Goal: Transaction & Acquisition: Purchase product/service

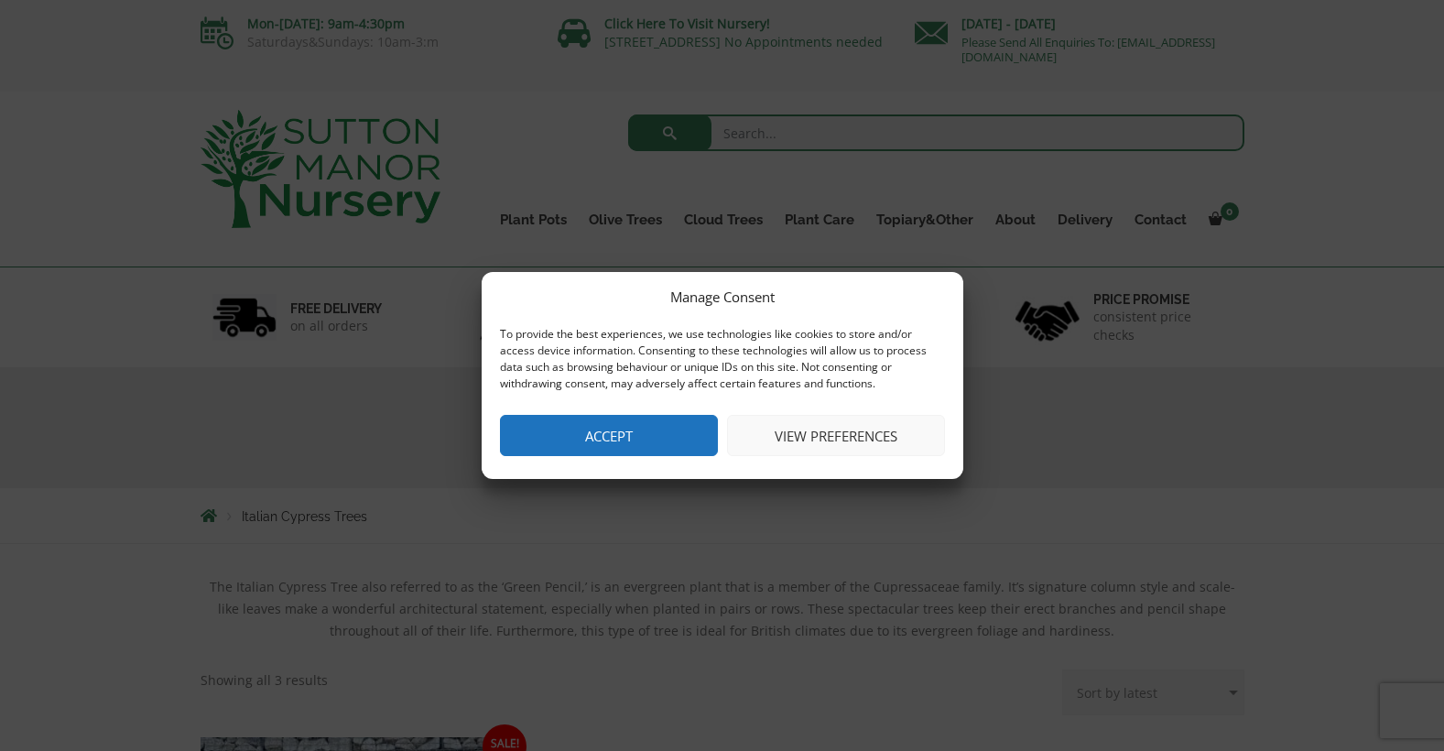
click at [798, 428] on button "View preferences" at bounding box center [836, 435] width 218 height 41
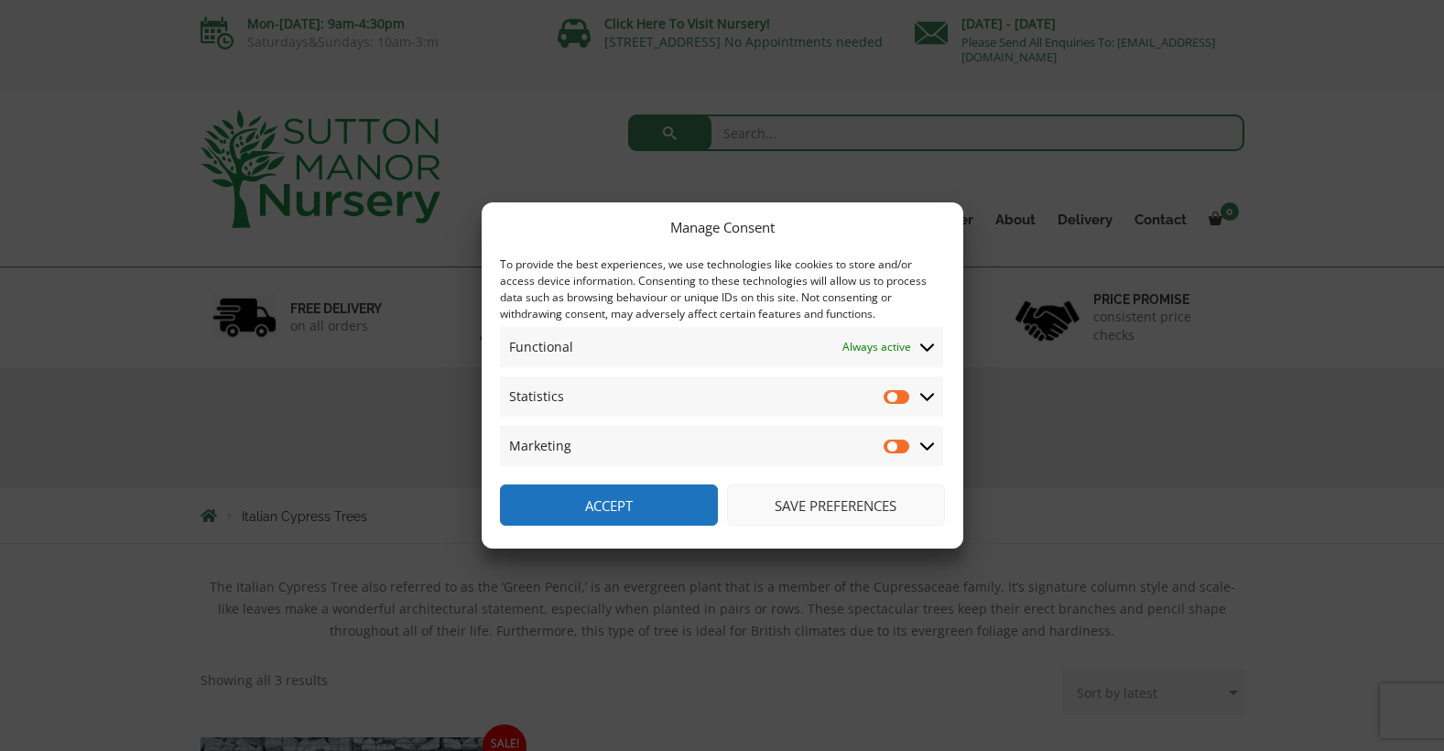
click at [675, 500] on button "Accept" at bounding box center [609, 504] width 218 height 41
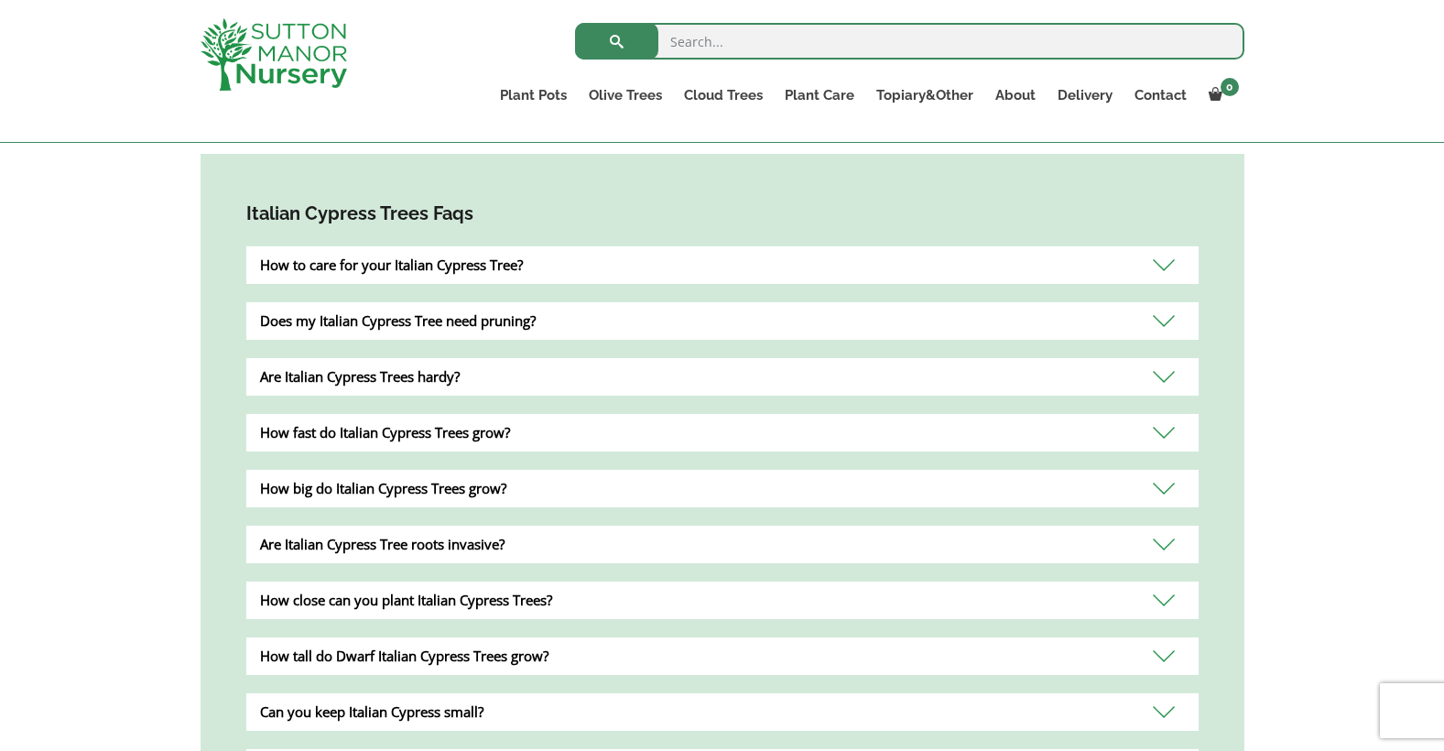
scroll to position [1157, 0]
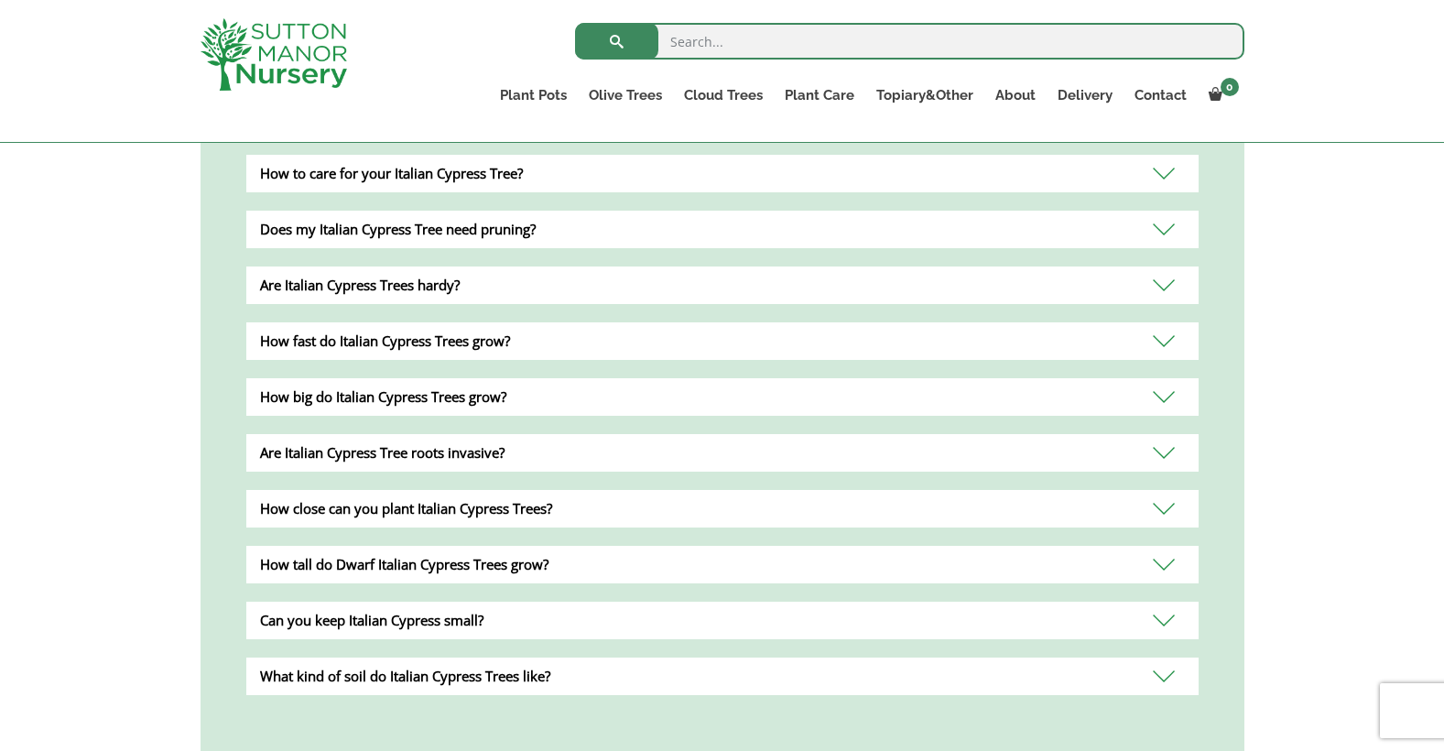
click at [784, 168] on div "How to care for your Italian Cypress Tree?" at bounding box center [722, 174] width 952 height 38
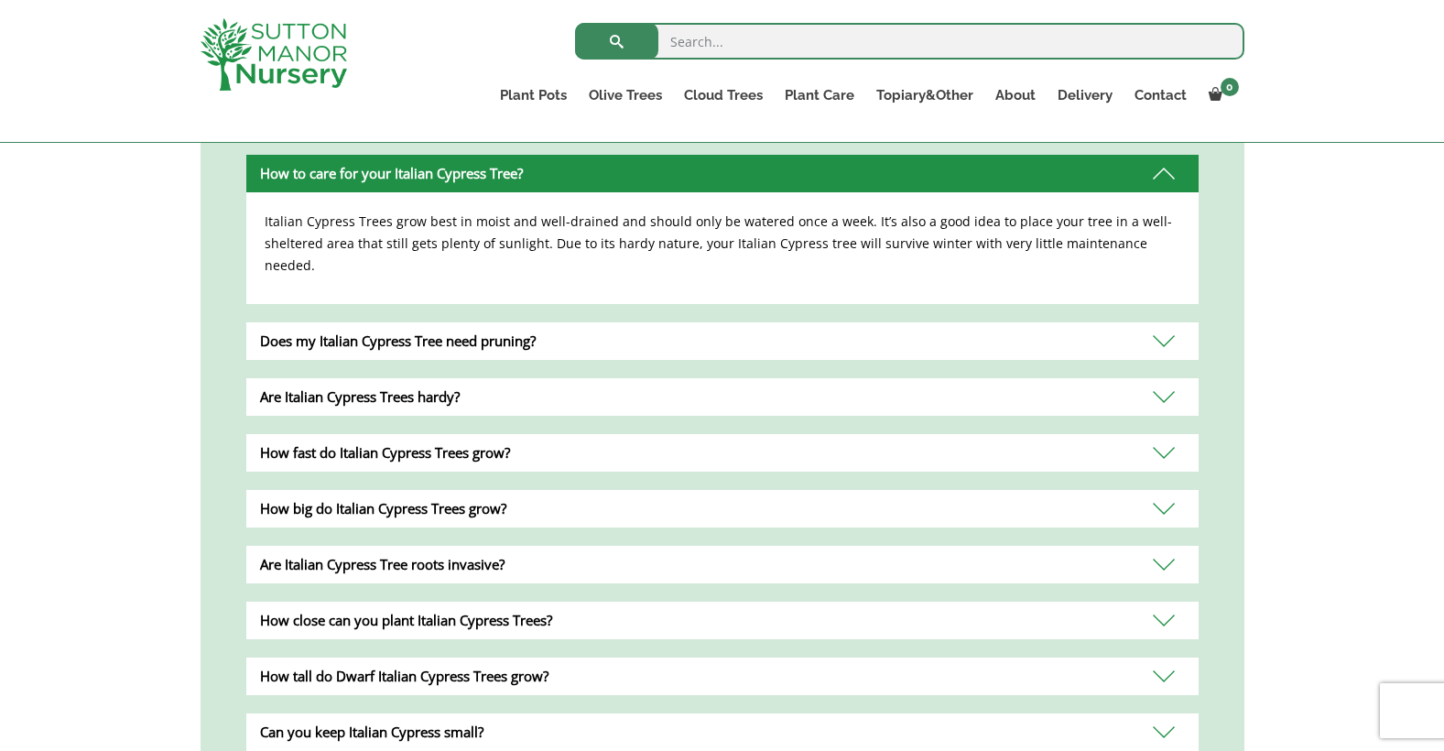
click at [768, 434] on div "How fast do Italian Cypress Trees grow?" at bounding box center [722, 453] width 952 height 38
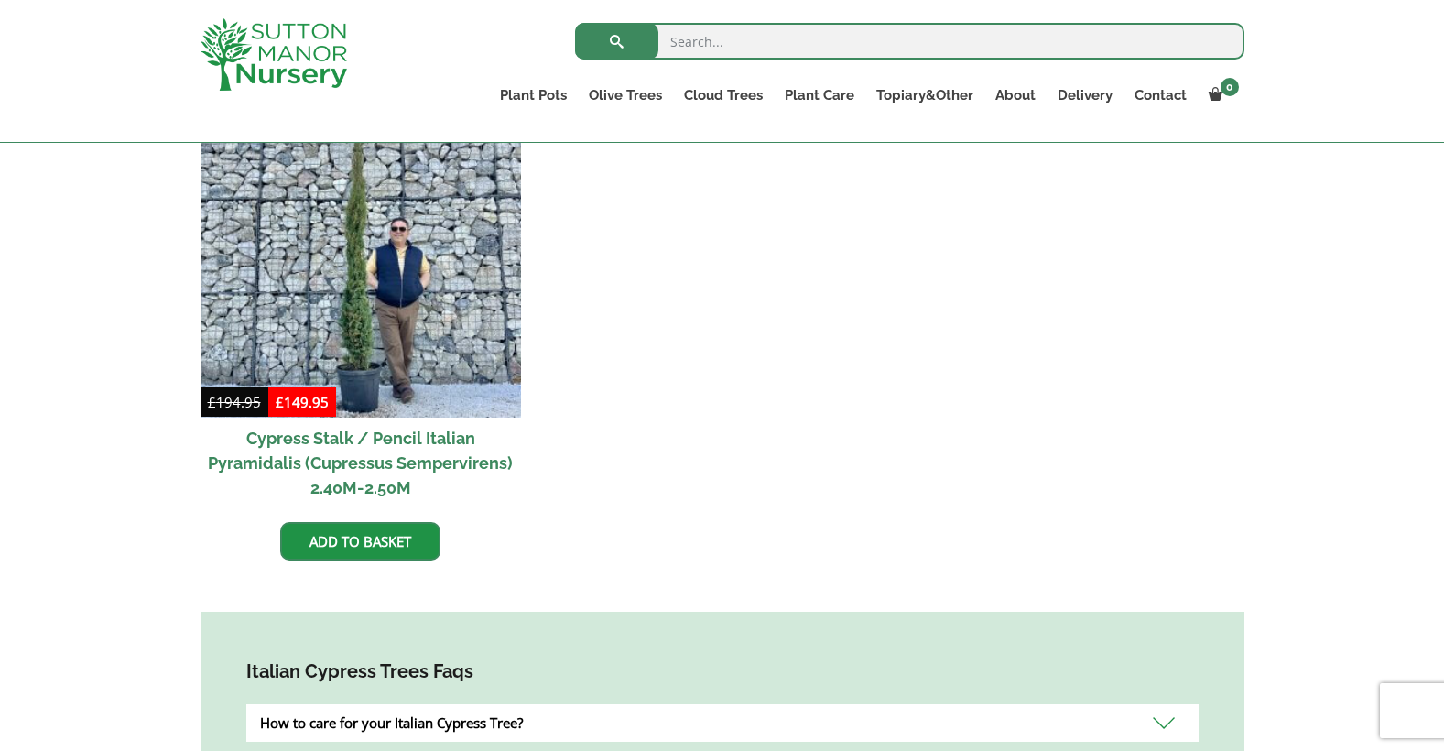
scroll to position [425, 0]
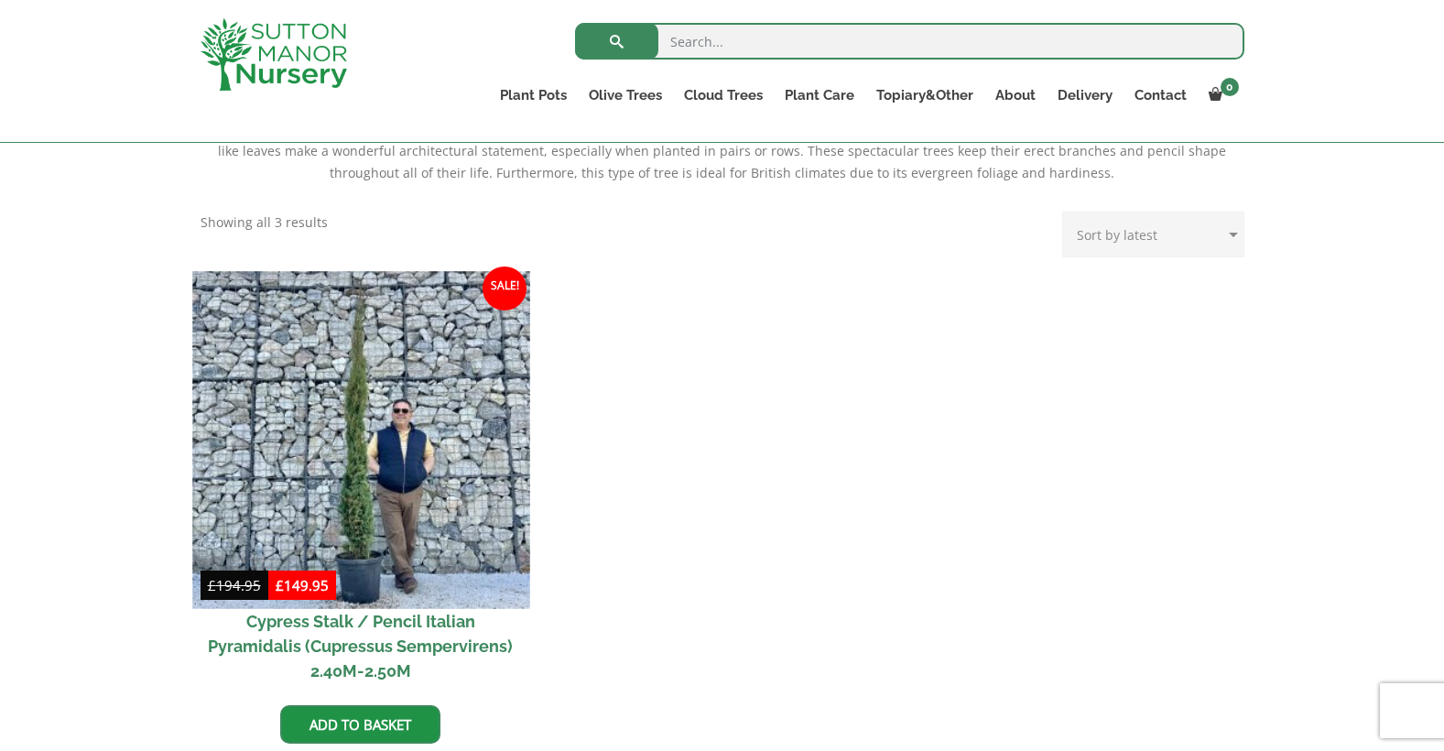
click at [481, 454] on img at bounding box center [360, 439] width 337 height 337
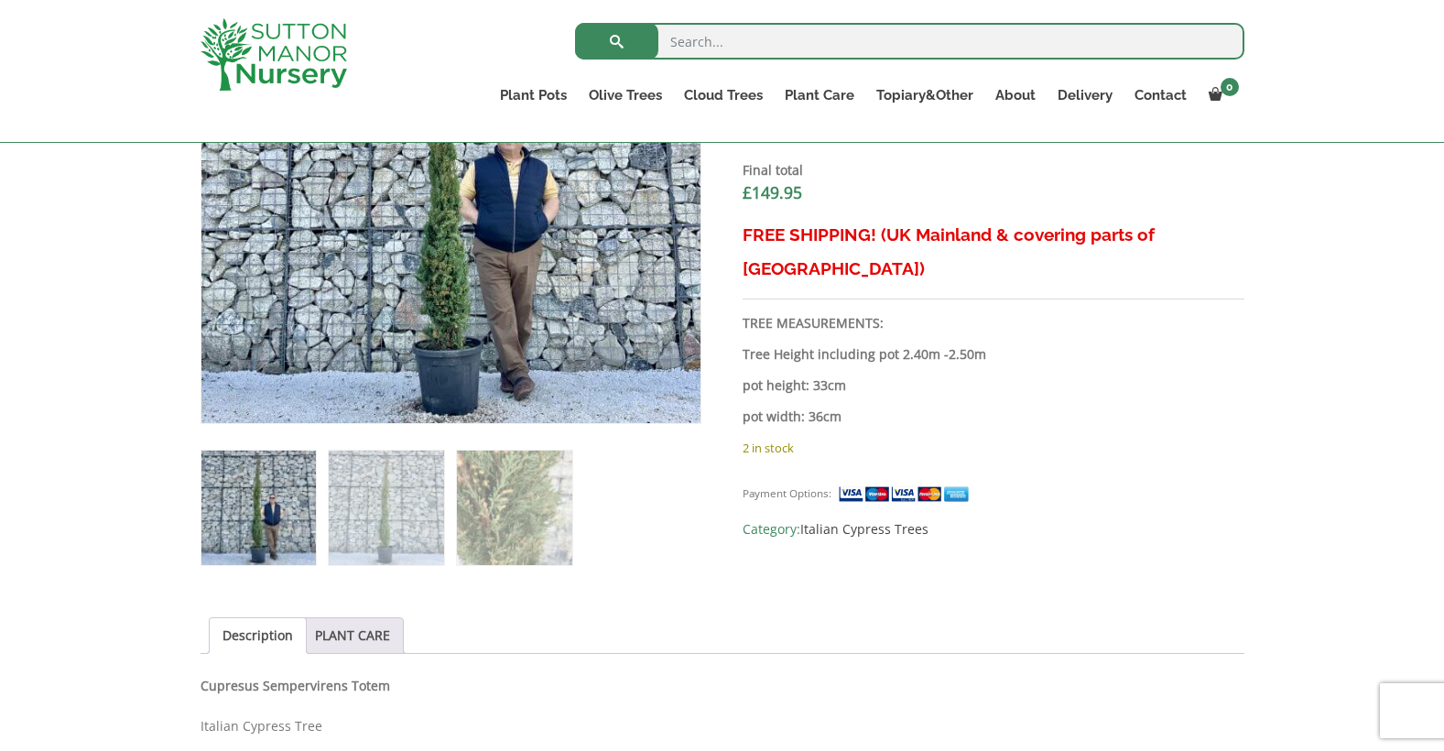
scroll to position [883, 0]
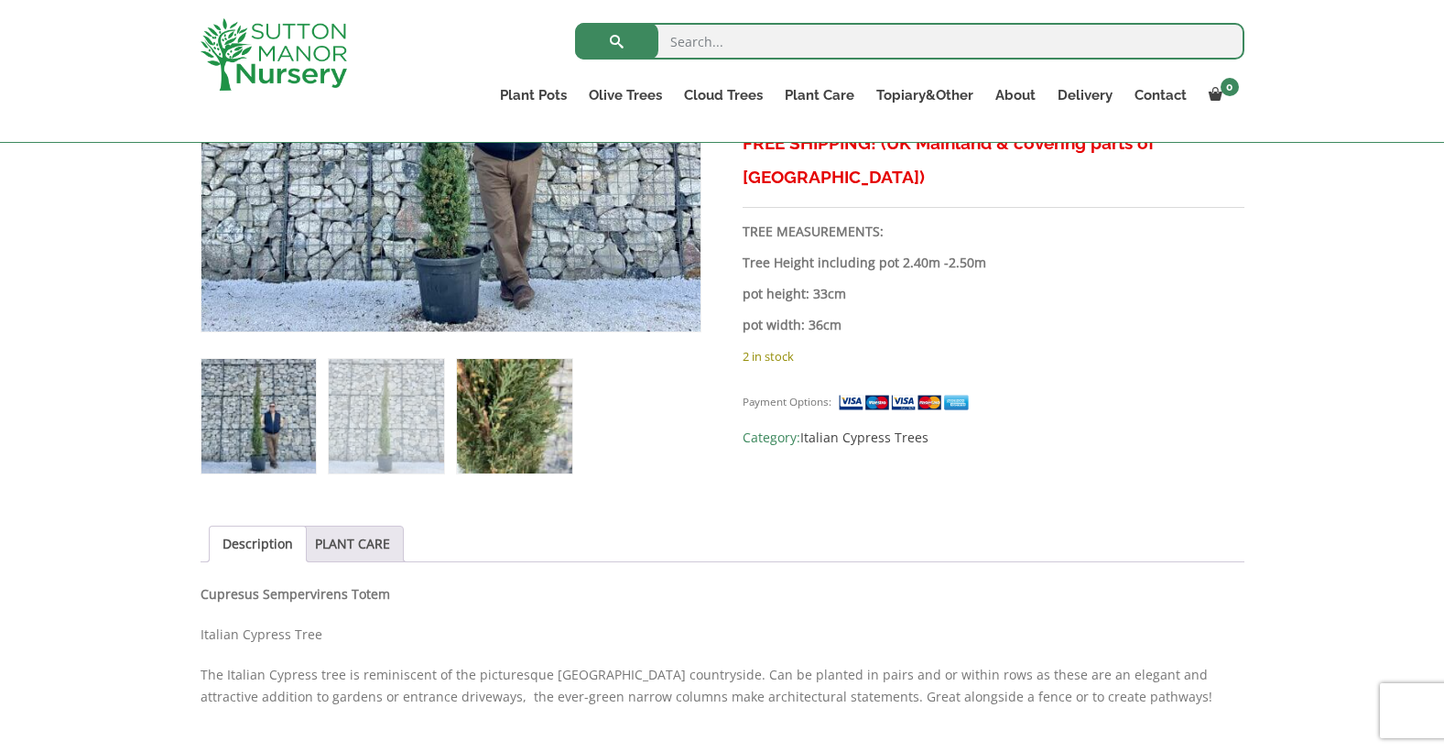
click at [550, 442] on img at bounding box center [514, 416] width 114 height 114
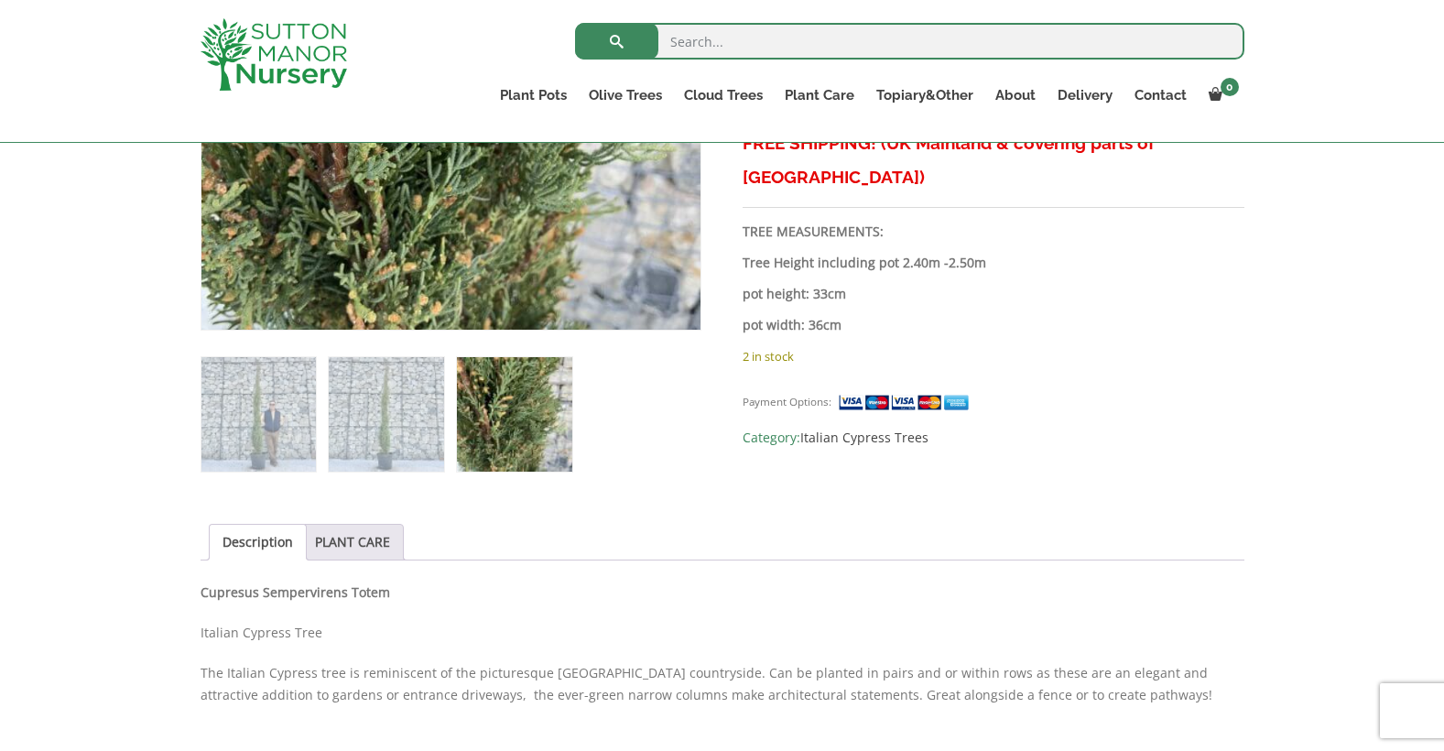
scroll to position [791, 0]
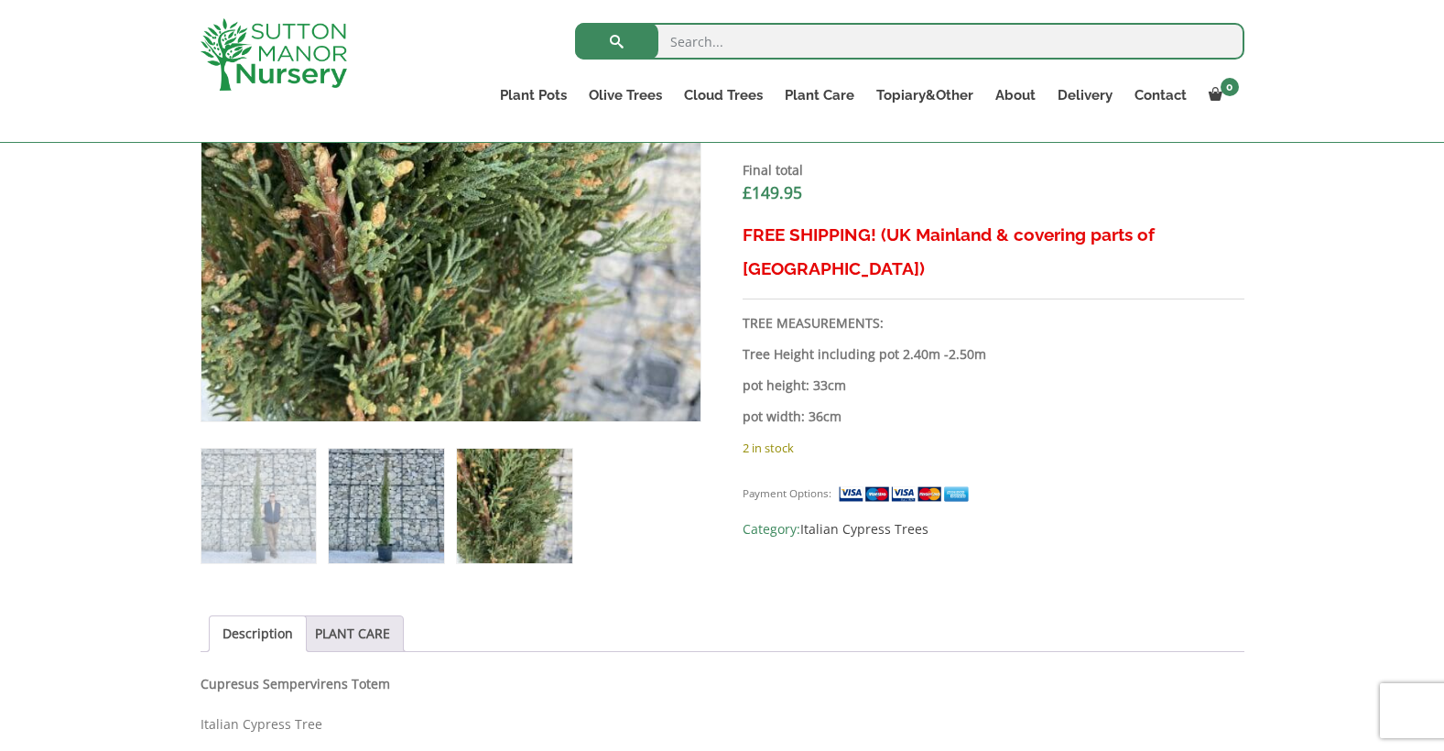
click at [379, 473] on img at bounding box center [386, 506] width 114 height 114
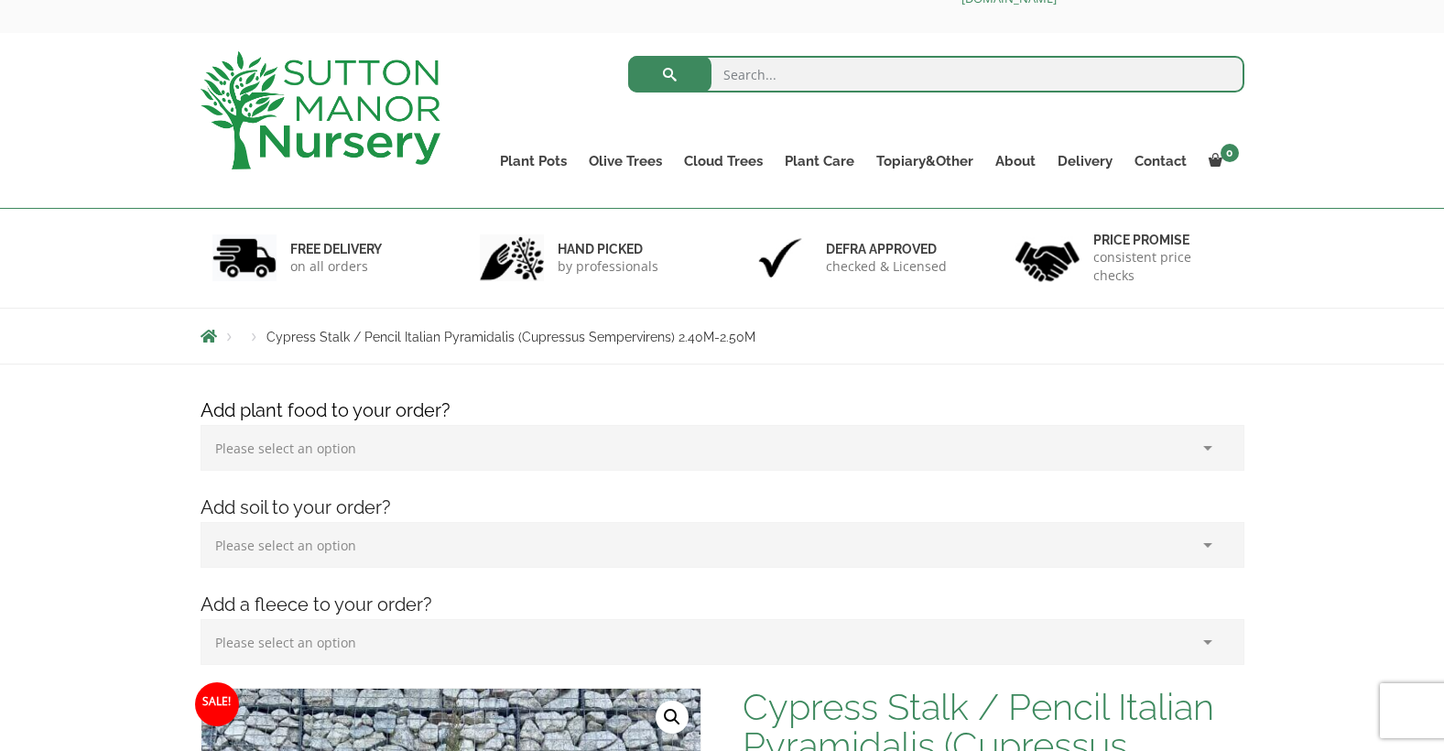
scroll to position [0, 0]
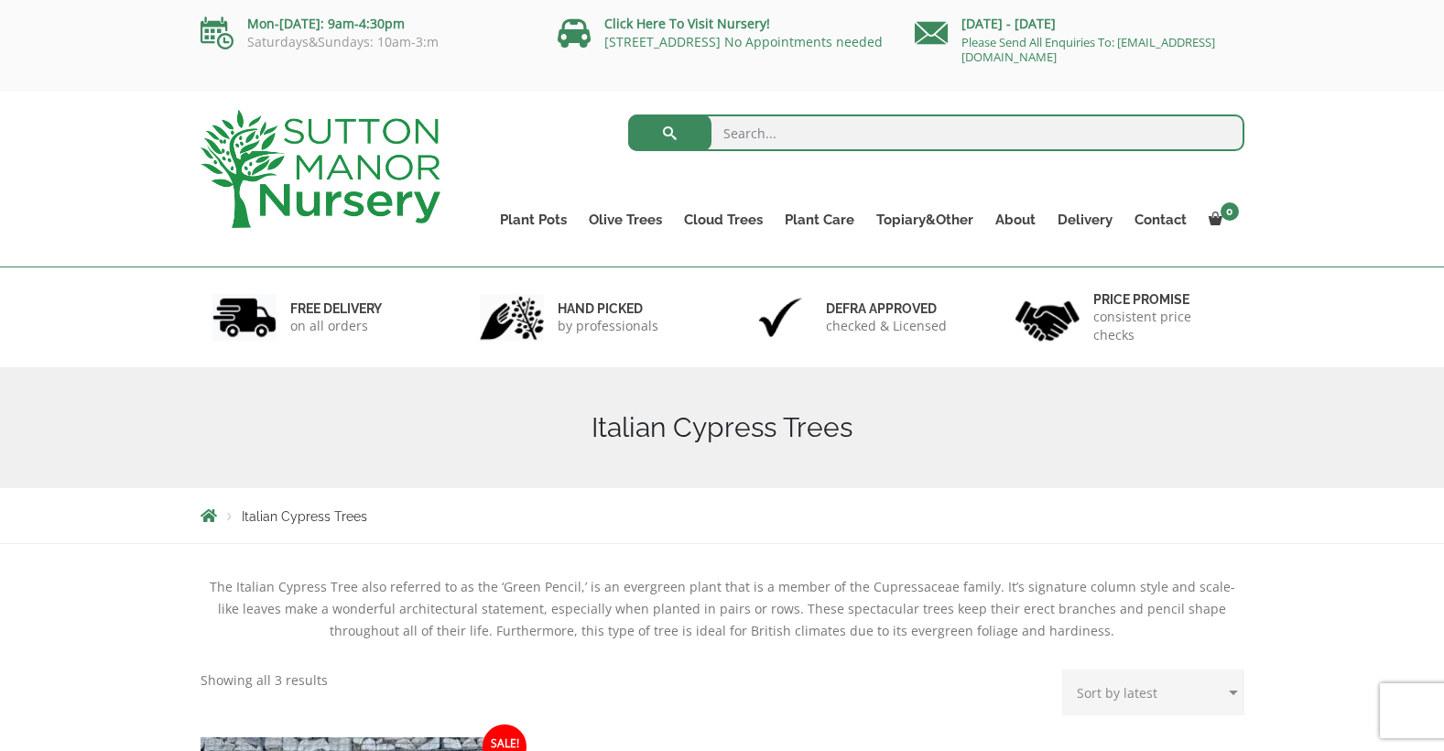
click at [107, 158] on div "Search for: Plant Pots Resin Bonded Pots The Amalfi Pots The Milan Pots The Cap…" at bounding box center [722, 180] width 1444 height 176
